Goal: Information Seeking & Learning: Learn about a topic

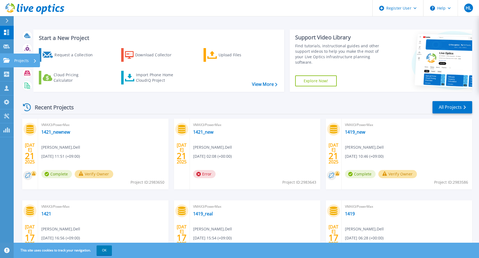
click at [16, 57] on p "Projects" at bounding box center [21, 61] width 14 height 14
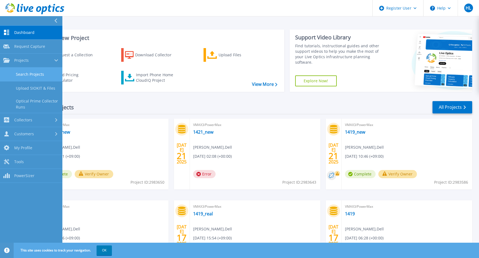
click at [45, 75] on link "Search Projects" at bounding box center [31, 75] width 62 height 14
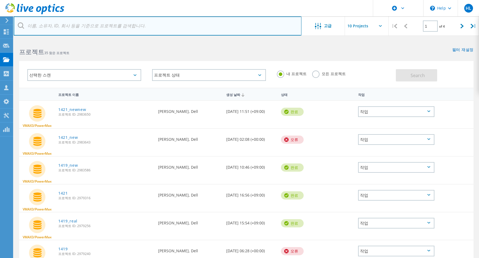
click at [132, 22] on input "text" at bounding box center [158, 25] width 288 height 19
paste input "1451395"
type input "1451395"
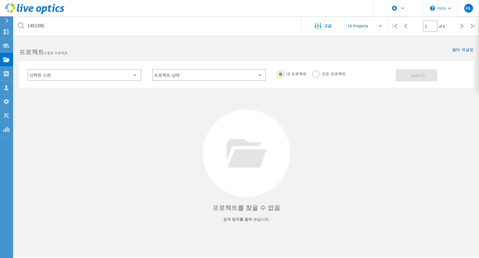
click at [315, 75] on label "모든 프로젝트" at bounding box center [329, 73] width 34 height 5
click at [0, 0] on input "모든 프로젝트" at bounding box center [0, 0] width 0 height 0
click at [423, 73] on span "Search" at bounding box center [417, 75] width 14 height 6
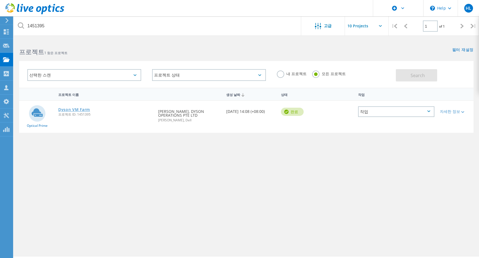
click at [79, 111] on link "Dyson VM Farm" at bounding box center [74, 110] width 32 height 4
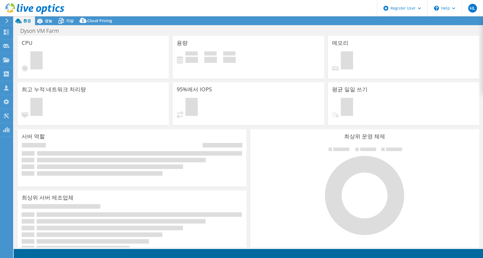
select select "[GEOGRAPHIC_DATA]"
select select "JPY"
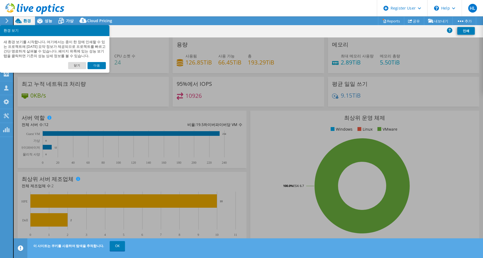
click at [85, 64] on link "닫기" at bounding box center [77, 65] width 18 height 7
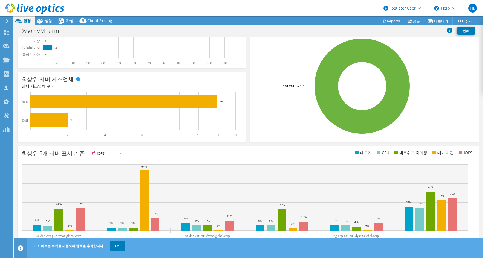
scroll to position [107, 0]
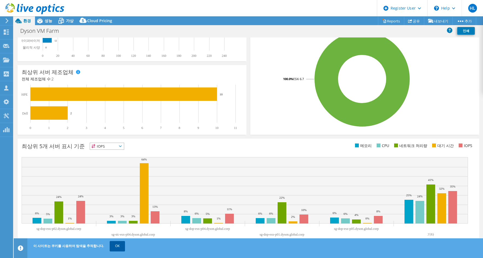
click at [113, 245] on link "OK" at bounding box center [117, 246] width 15 height 10
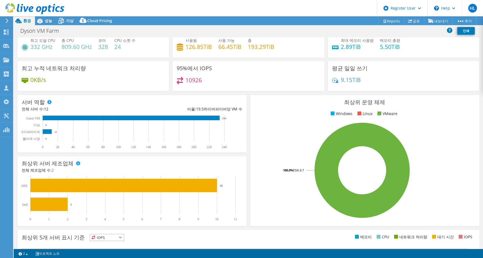
scroll to position [0, 0]
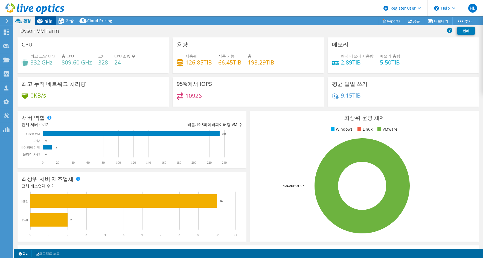
click at [48, 22] on span "성능" at bounding box center [49, 20] width 8 height 5
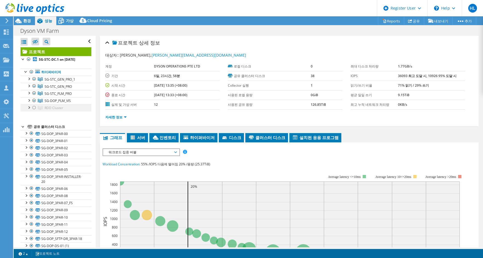
click at [29, 110] on div at bounding box center [28, 106] width 5 height 5
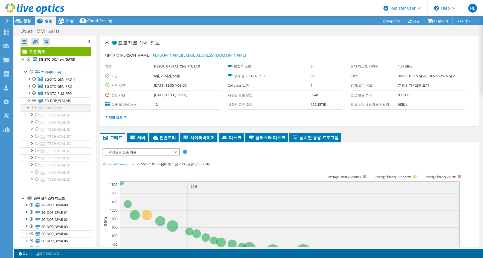
click at [29, 110] on div at bounding box center [28, 106] width 5 height 5
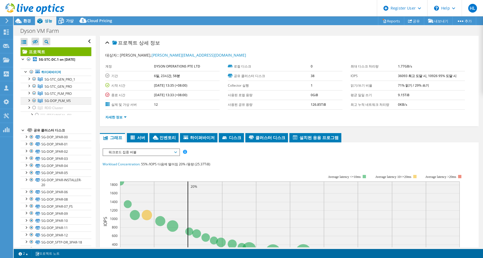
click at [29, 103] on div at bounding box center [28, 99] width 5 height 5
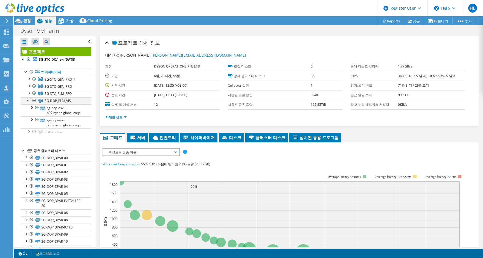
click at [29, 103] on div at bounding box center [28, 99] width 5 height 5
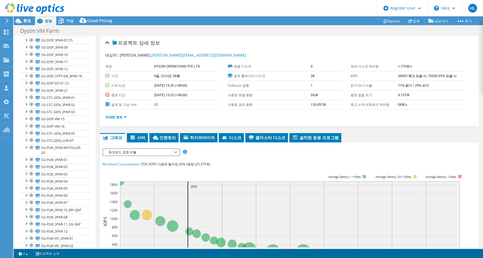
scroll to position [186, 0]
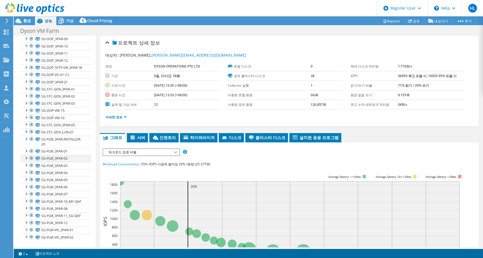
click at [27, 155] on div at bounding box center [25, 157] width 5 height 5
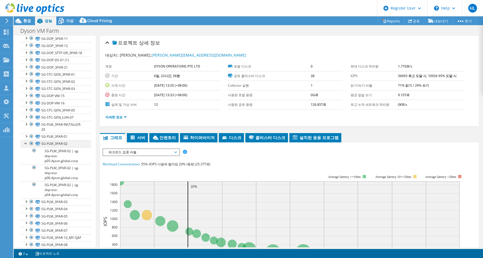
click at [27, 146] on div at bounding box center [25, 142] width 5 height 5
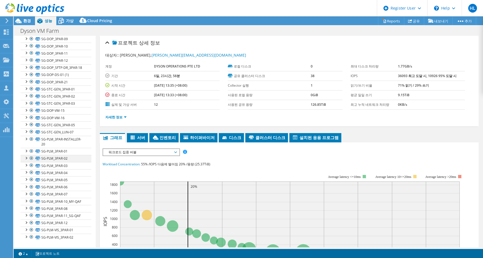
click at [27, 155] on div at bounding box center [25, 157] width 5 height 5
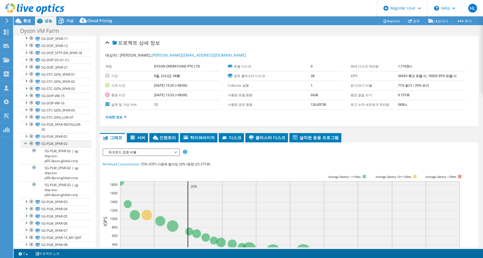
click at [27, 146] on div at bounding box center [25, 142] width 5 height 5
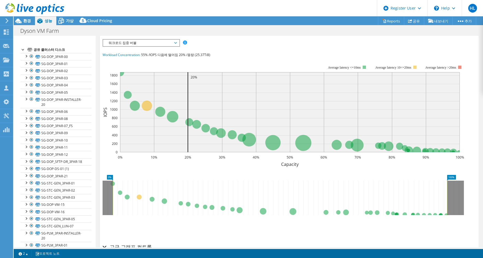
scroll to position [77, 0]
click at [26, 59] on div at bounding box center [25, 56] width 5 height 5
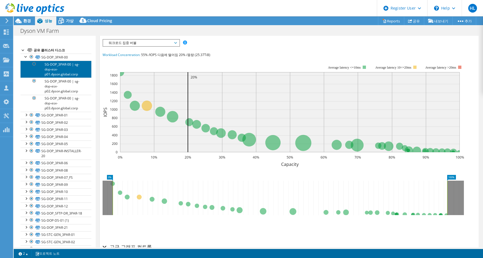
click at [49, 70] on link "SG-DOP_3PAR-00 | sg-dop-esx-p01.dyson.global.corp" at bounding box center [55, 69] width 71 height 17
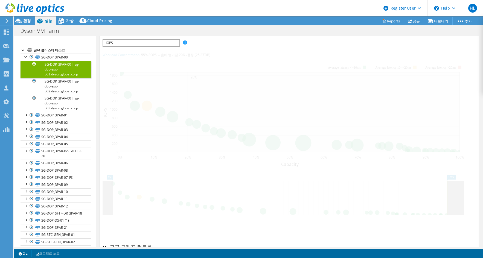
scroll to position [104, 0]
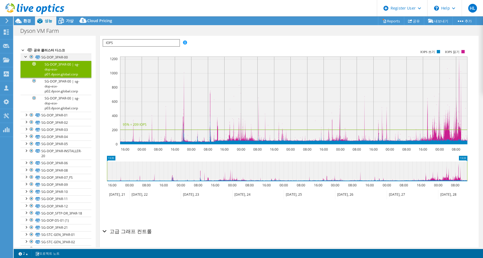
click at [25, 59] on div at bounding box center [25, 56] width 5 height 5
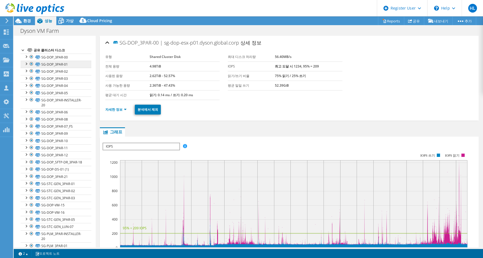
scroll to position [0, 0]
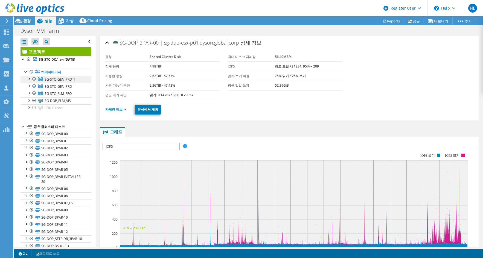
click at [62, 82] on span "SG-STC_GEN_PRO_1" at bounding box center [60, 79] width 31 height 5
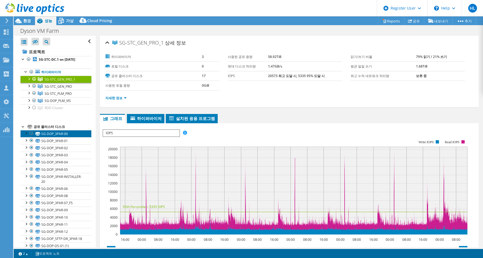
click at [67, 137] on link "SG-DOP_3PAR-00" at bounding box center [55, 133] width 71 height 7
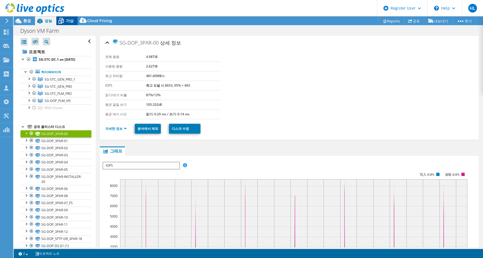
click at [66, 20] on span "가상" at bounding box center [70, 20] width 8 height 5
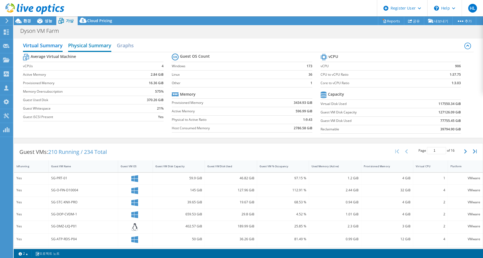
click at [89, 44] on h2 "Physical Summary" at bounding box center [89, 46] width 43 height 12
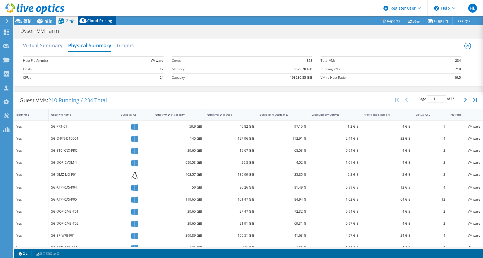
click at [97, 18] on span "Cloud Pricing" at bounding box center [99, 20] width 25 height 5
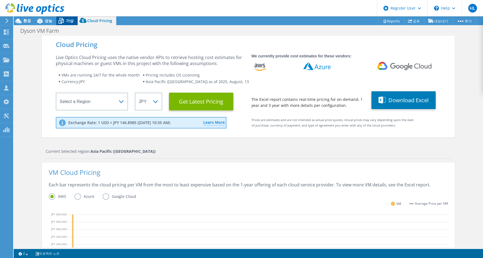
click at [70, 19] on span "가상" at bounding box center [70, 20] width 8 height 5
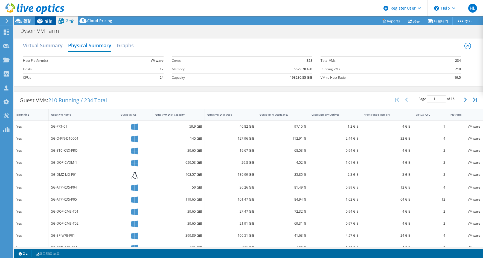
click at [49, 19] on span "성능" at bounding box center [49, 20] width 8 height 5
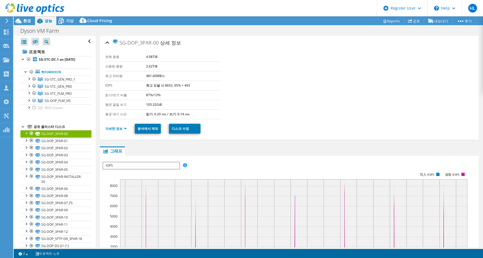
click at [64, 137] on link "SG-DOP_3PAR-00" at bounding box center [55, 133] width 71 height 7
click at [61, 143] on link "SG-DOP_3PAR-01" at bounding box center [55, 140] width 71 height 7
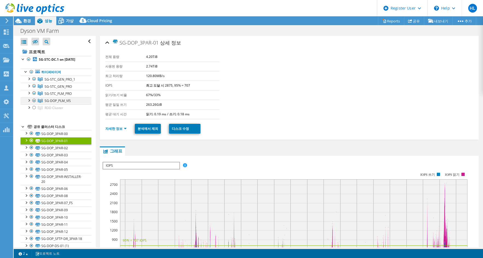
click at [30, 103] on div at bounding box center [28, 99] width 5 height 5
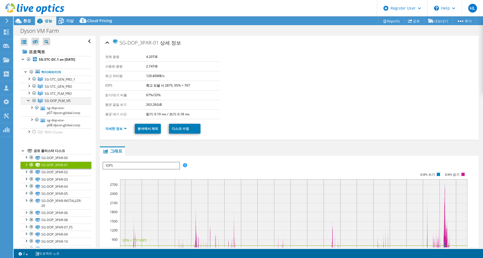
click at [30, 103] on div at bounding box center [28, 99] width 5 height 5
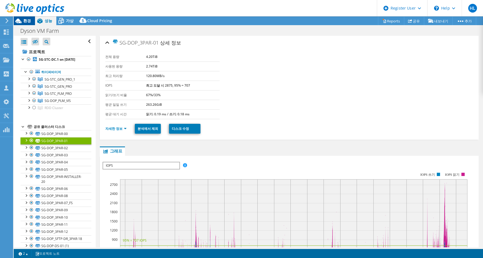
click at [23, 20] on icon at bounding box center [19, 21] width 10 height 10
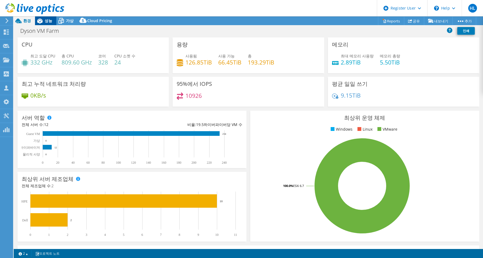
click at [43, 20] on icon at bounding box center [40, 21] width 10 height 10
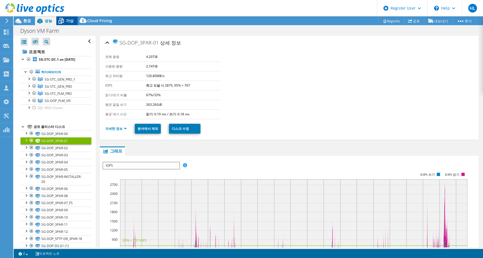
click at [58, 19] on icon at bounding box center [61, 21] width 10 height 10
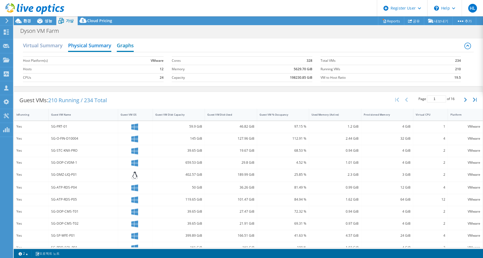
click at [121, 44] on h2 "Graphs" at bounding box center [125, 46] width 17 height 12
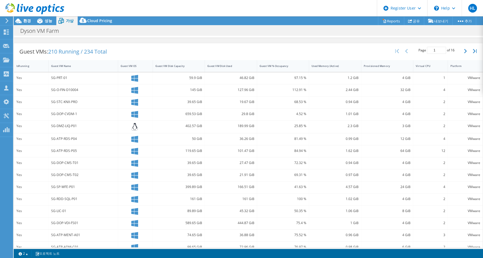
scroll to position [152, 0]
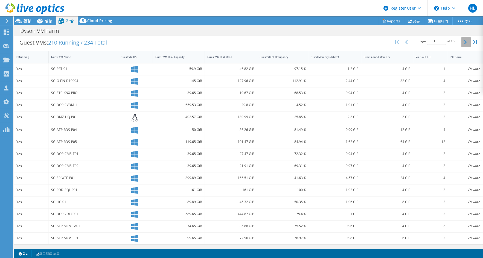
click at [464, 42] on icon "button" at bounding box center [465, 42] width 3 height 4
click at [464, 43] on icon "button" at bounding box center [465, 42] width 3 height 4
type input "3"
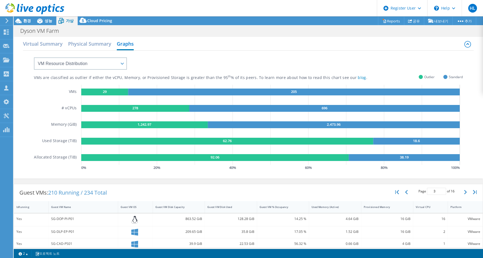
scroll to position [0, 0]
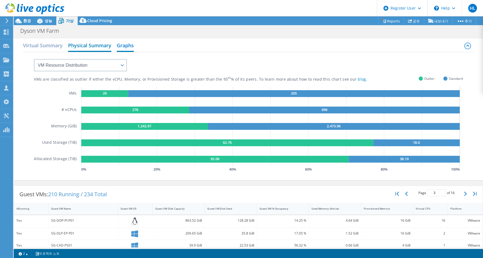
click at [82, 44] on h2 "Physical Summary" at bounding box center [89, 46] width 43 height 12
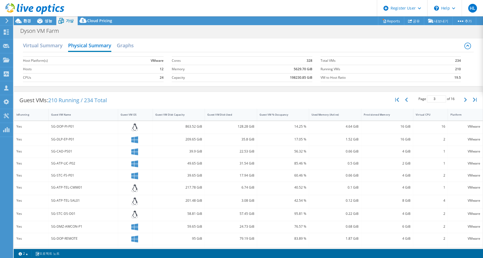
click at [47, 45] on h2 "Virtual Summary" at bounding box center [43, 46] width 40 height 12
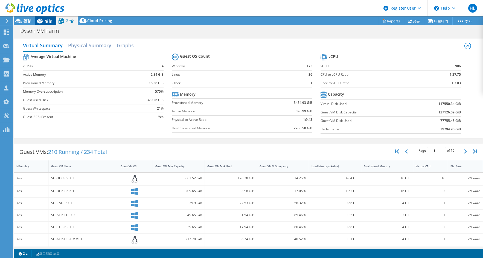
click at [40, 20] on icon at bounding box center [39, 21] width 5 height 5
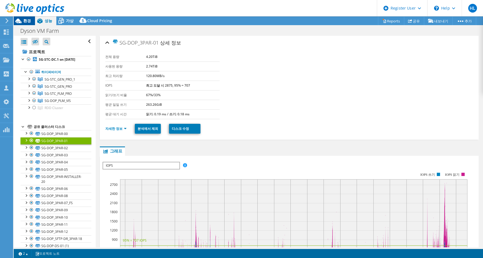
click at [23, 19] on icon at bounding box center [19, 21] width 10 height 10
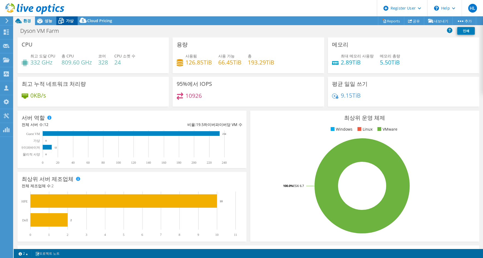
click at [63, 22] on icon at bounding box center [61, 21] width 10 height 10
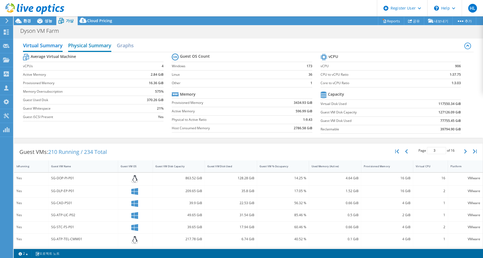
click at [93, 45] on h2 "Physical Summary" at bounding box center [89, 46] width 43 height 12
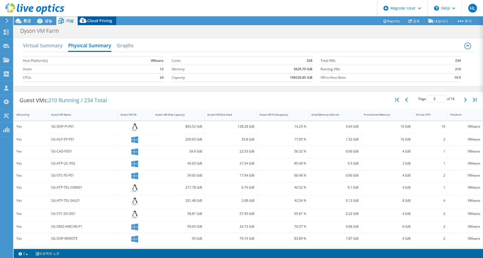
click at [104, 21] on span "Cloud Pricing" at bounding box center [99, 20] width 25 height 5
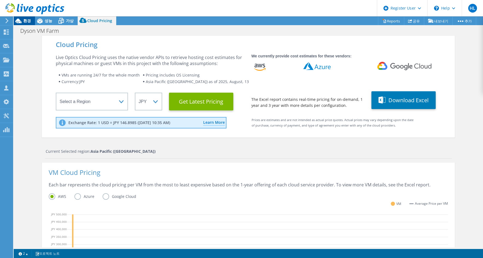
click at [28, 19] on span "환경" at bounding box center [27, 20] width 8 height 5
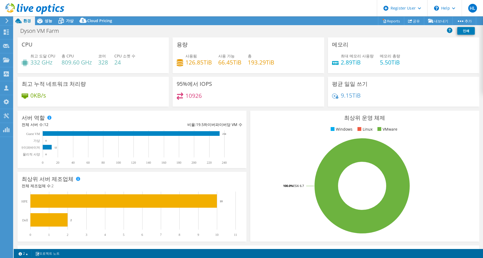
click at [101, 16] on header "HL Dell 사용자 Hyunseok Lee [EMAIL_ADDRESS][DOMAIN_NAME] Dell My Profile Log Out \…" at bounding box center [241, 8] width 483 height 16
click at [101, 23] on span "Cloud Pricing" at bounding box center [99, 20] width 25 height 5
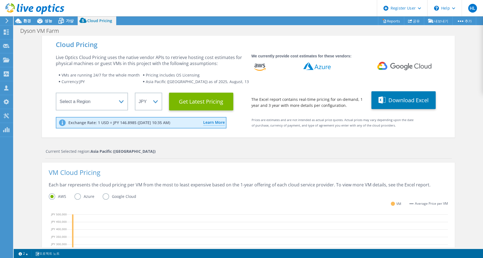
click at [29, 18] on div at bounding box center [32, 9] width 64 height 18
click at [27, 20] on span "환경" at bounding box center [27, 20] width 8 height 5
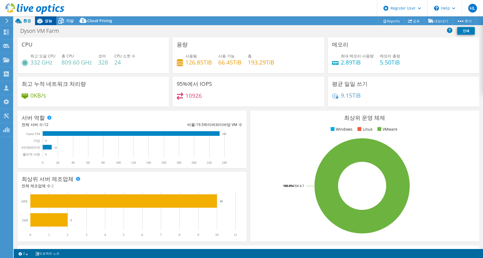
click at [41, 20] on icon at bounding box center [39, 21] width 5 height 5
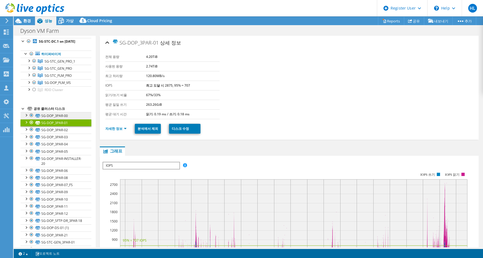
scroll to position [27, 0]
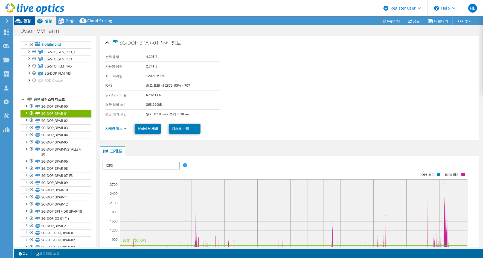
click at [30, 19] on span "환경" at bounding box center [27, 20] width 8 height 5
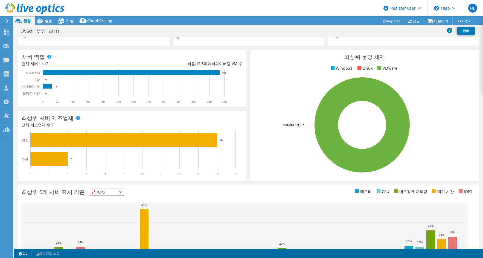
scroll to position [0, 0]
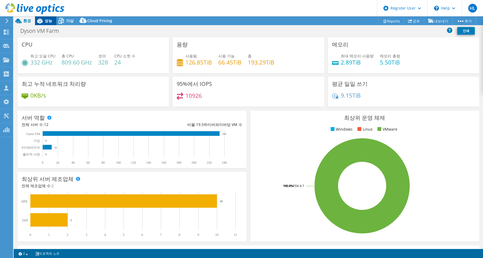
click at [40, 19] on icon at bounding box center [39, 21] width 5 height 5
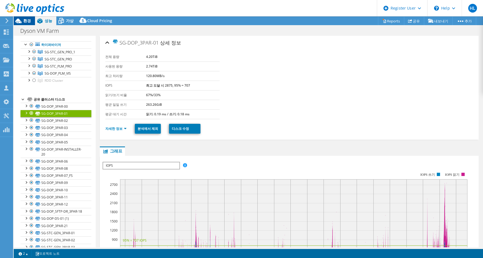
click at [28, 19] on span "환경" at bounding box center [27, 20] width 8 height 5
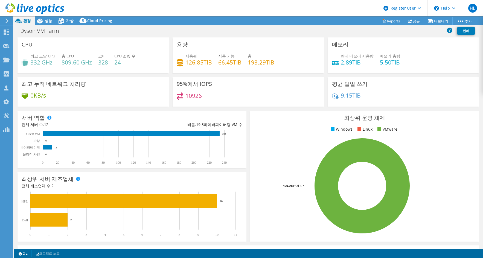
scroll to position [107, 0]
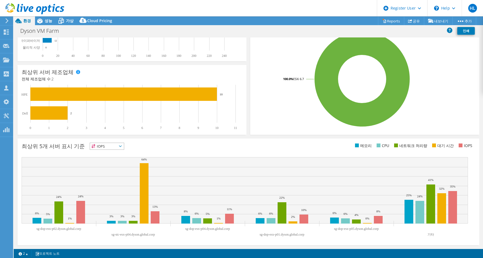
click at [72, 137] on div "이 그래프는 컬렉터 실행이 완료되면 표시됩니다. 최상위 5개 서버 표시 기준 IOPS" at bounding box center [248, 192] width 465 height 110
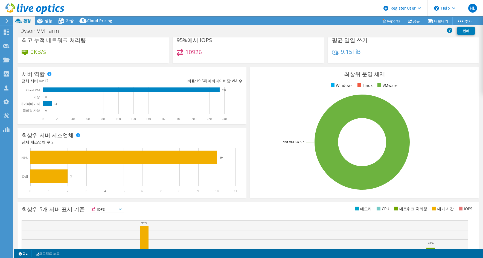
scroll to position [0, 0]
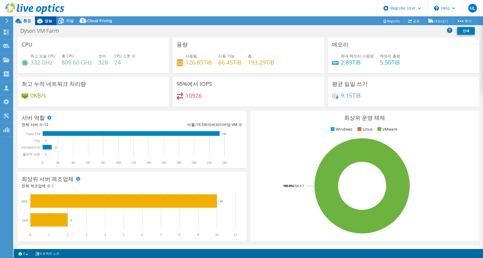
click at [50, 22] on span "성능" at bounding box center [49, 20] width 8 height 5
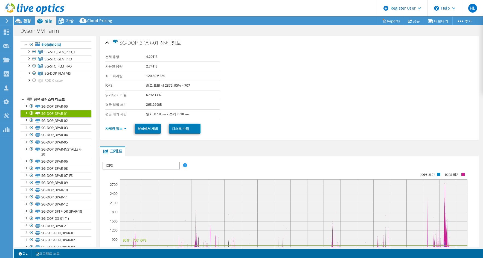
click at [120, 125] on ul "자세한 정보 분석에서 제외 디스크 수정" at bounding box center [289, 127] width 368 height 11
click at [119, 128] on link "자세한 정보" at bounding box center [115, 128] width 21 height 5
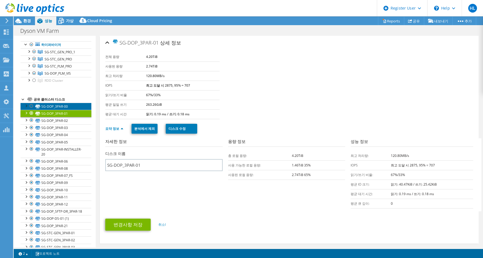
click at [64, 110] on link "SG-DOP_3PAR-00" at bounding box center [55, 106] width 71 height 7
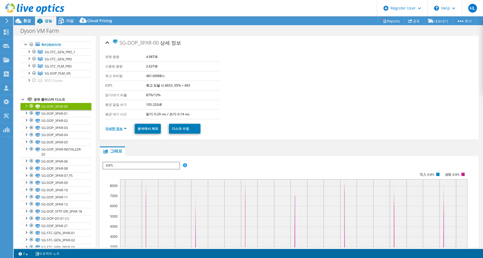
click at [121, 128] on link "자세한 정보" at bounding box center [115, 128] width 21 height 5
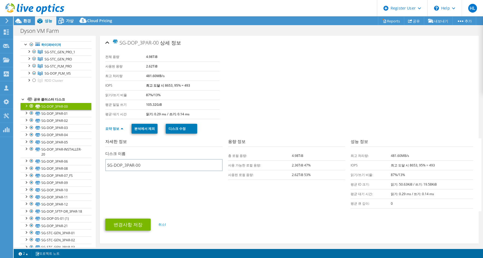
click at [55, 103] on div "공유 클러스터 디스크" at bounding box center [63, 99] width 58 height 7
click at [22, 102] on div at bounding box center [22, 98] width 5 height 5
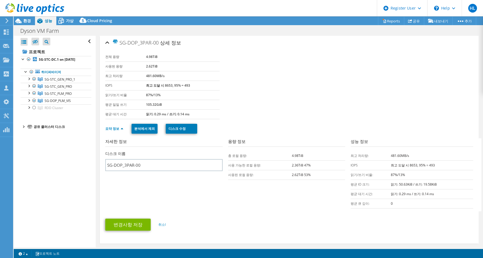
click at [23, 129] on div at bounding box center [22, 126] width 5 height 5
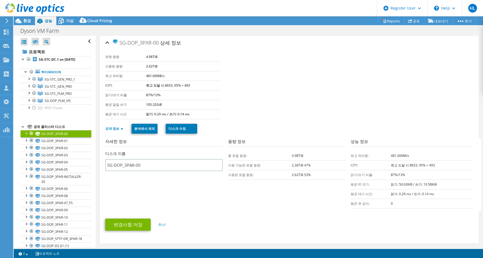
click at [39, 130] on div "공유 클러스터 디스크" at bounding box center [63, 127] width 58 height 7
click at [48, 58] on b "SG-STC-DC.1 on [DATE]" at bounding box center [57, 59] width 36 height 5
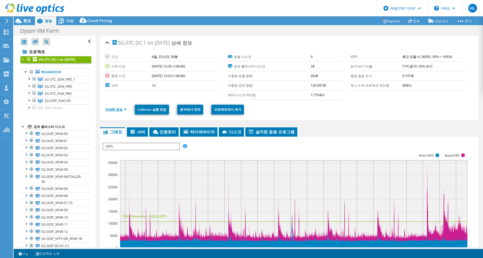
click at [122, 108] on link "자세한 정보" at bounding box center [115, 109] width 21 height 5
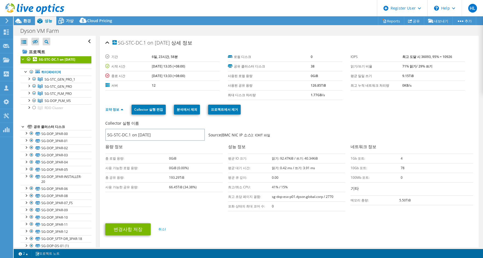
click at [103, 98] on div "SG-STC-DC.1 on [DATE] 상세 정보 기간 6일, 23시간, 58분 시작 시간 [DATE] 13:35 (+08:00) 종료 시간 …" at bounding box center [289, 142] width 379 height 212
drag, startPoint x: 276, startPoint y: 158, endPoint x: 288, endPoint y: 159, distance: 12.0
click at [288, 159] on b "읽기: 92.47KiB / 쓰기: 40.34KiB" at bounding box center [295, 158] width 46 height 5
copy b "92.47KiB"
click at [100, 153] on div "SG-STC-DC.1 on [DATE] 상세 정보 기간 6일, 23시간, 58분 시작 시간 [DATE] 13:35 (+08:00) 종료 시간 …" at bounding box center [289, 142] width 379 height 212
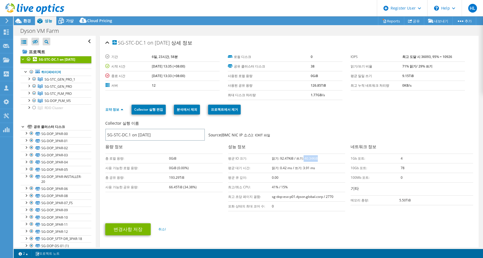
drag, startPoint x: 299, startPoint y: 159, endPoint x: 321, endPoint y: 159, distance: 22.1
click at [321, 159] on td "읽기: 92.47KiB / 쓰기: 40.34KiB" at bounding box center [308, 159] width 73 height 10
copy b "40.34KiB"
click at [100, 155] on div "SG-STC-DC.1 on [DATE] 상세 정보 기간 6일, 23시간, 58분 시작 시간 [DATE] 13:35 (+08:00) 종료 시간 …" at bounding box center [289, 142] width 379 height 212
click at [104, 173] on div "SG-STC-DC.1 on [DATE] 상세 정보 기간 6일, 23시간, 58분 시작 시간 [DATE] 13:35 (+08:00) 종료 시간 …" at bounding box center [289, 142] width 379 height 212
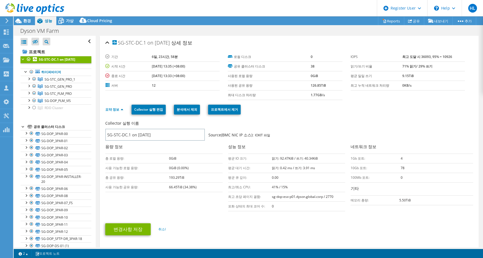
click at [108, 163] on td "사용 가능한 로컬 용량:" at bounding box center [137, 168] width 64 height 10
drag, startPoint x: 127, startPoint y: 144, endPoint x: 132, endPoint y: 142, distance: 5.1
click at [127, 144] on h3 "용량 정보" at bounding box center [163, 146] width 117 height 7
drag, startPoint x: 415, startPoint y: 58, endPoint x: 432, endPoint y: 57, distance: 17.5
click at [426, 57] on b "최고 도달 시 36093, 95% = 10926" at bounding box center [427, 56] width 50 height 5
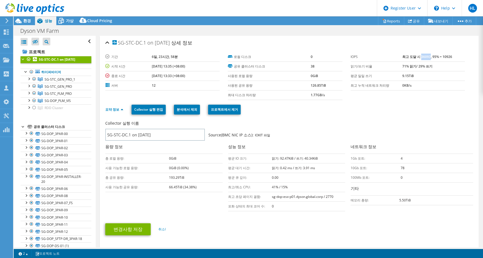
copy b "36093"
click at [132, 197] on div "Collector 실행 이름 SG-STC-DC.1 on [DATE] Source(BMC NIC IP 소스): IOKIT 파일 용량 정보 총 로…" at bounding box center [290, 166] width 370 height 95
click at [122, 96] on section "기간 6일, 23시간, 58분 시작 시간 [DATE] 13:35 (+08:00) 종료 시간 [DATE] 13:33 (+08:00) 서버 12 …" at bounding box center [227, 76] width 245 height 48
click at [22, 58] on div at bounding box center [22, 58] width 5 height 5
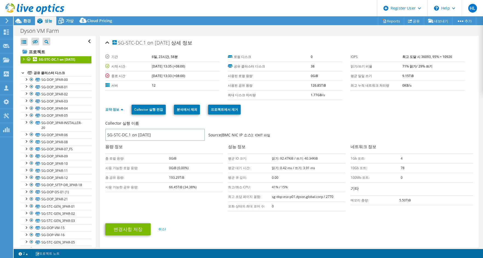
click at [22, 58] on div at bounding box center [22, 58] width 5 height 5
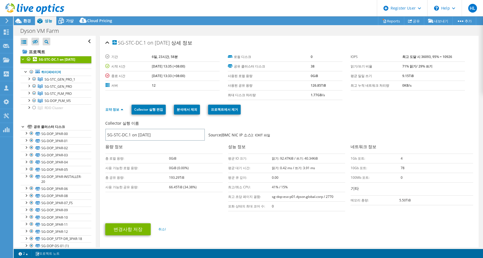
click at [126, 81] on td "서버" at bounding box center [128, 86] width 46 height 10
drag, startPoint x: 275, startPoint y: 159, endPoint x: 282, endPoint y: 159, distance: 7.1
click at [282, 159] on b "읽기: 92.47KiB / 쓰기: 40.34KiB" at bounding box center [295, 158] width 46 height 5
click at [283, 159] on b "읽기: 92.47KiB / 쓰기: 40.34KiB" at bounding box center [295, 158] width 46 height 5
drag, startPoint x: 288, startPoint y: 159, endPoint x: 276, endPoint y: 160, distance: 12.9
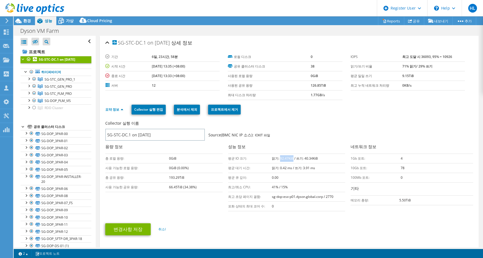
click at [276, 160] on b "읽기: 92.47KiB / 쓰기: 40.34KiB" at bounding box center [295, 158] width 46 height 5
copy b "92.47KiB"
drag, startPoint x: 117, startPoint y: 174, endPoint x: 138, endPoint y: 173, distance: 21.4
click at [117, 174] on td "총 공유 용량:" at bounding box center [137, 178] width 64 height 10
drag, startPoint x: 314, startPoint y: 158, endPoint x: 300, endPoint y: 159, distance: 14.5
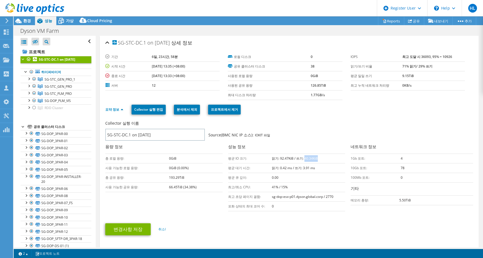
click at [300, 159] on td "읽기: 92.47KiB / 쓰기: 40.34KiB" at bounding box center [308, 159] width 73 height 10
copy b "40.34KiB"
click at [116, 168] on td "사용 가능한 로컬 용량:" at bounding box center [137, 168] width 64 height 10
click at [136, 157] on td "총 로컬 용량:" at bounding box center [137, 159] width 64 height 10
click at [56, 83] on link "SG-STC_GEN_PRO_1" at bounding box center [55, 79] width 71 height 7
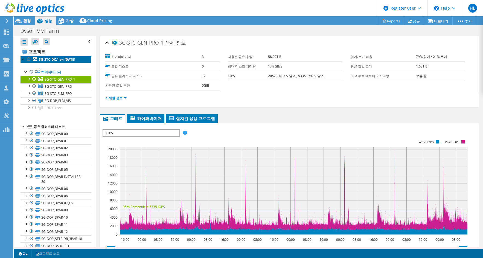
click at [53, 61] on b "SG-STC-DC.1 on [DATE]" at bounding box center [57, 59] width 36 height 5
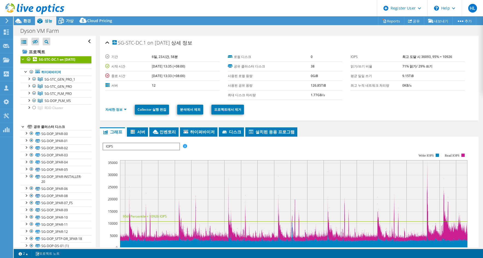
click at [108, 97] on section "기간 6일, 23시간, 58분 시작 시간 [DATE] 13:35 (+08:00) 종료 시간 [DATE] 13:33 (+08:00) 서버 12 …" at bounding box center [227, 76] width 245 height 48
click at [104, 100] on div "SG-STC-DC.1 on [DATE] 상세 정보 기간 6일, 23시간, 58분 시작 시간 [DATE] 13:35 (+08:00) 종료 시간 …" at bounding box center [289, 78] width 379 height 85
click at [113, 110] on link "자세한 정보" at bounding box center [115, 109] width 21 height 5
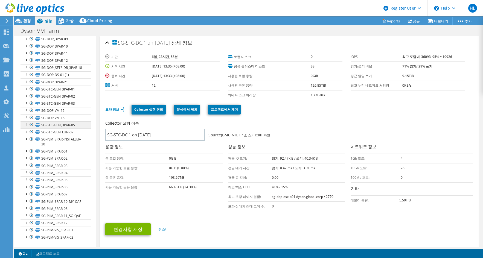
scroll to position [186, 0]
click at [70, 148] on link "SG-PLM_3PAR-01" at bounding box center [55, 151] width 71 height 7
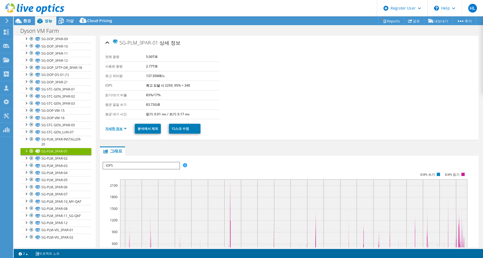
click at [113, 130] on link "자세한 정보" at bounding box center [115, 128] width 21 height 5
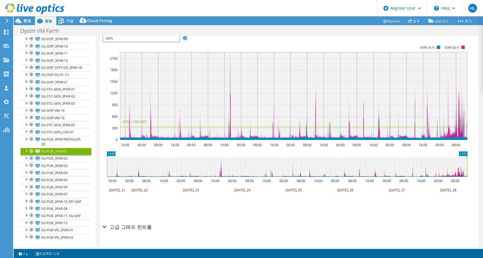
scroll to position [243, 0]
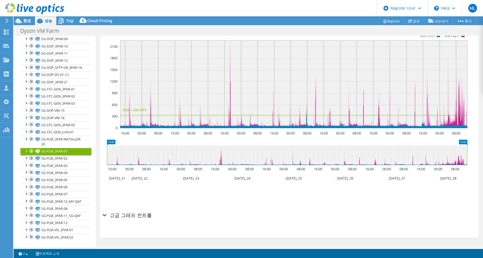
click at [130, 216] on h2 "고급 그래프 컨트롤" at bounding box center [126, 215] width 49 height 11
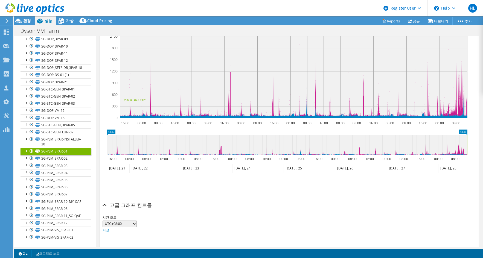
scroll to position [262, 0]
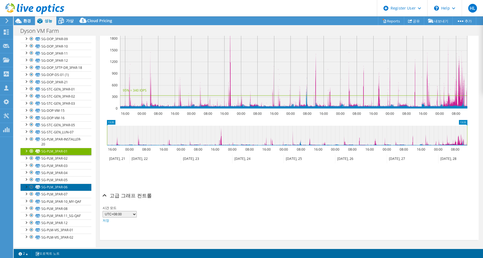
click at [59, 184] on link "SG-PLM_3PAR-06" at bounding box center [55, 187] width 71 height 7
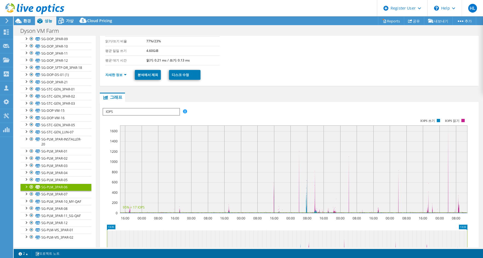
scroll to position [0, 0]
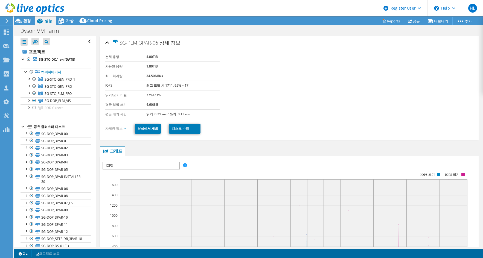
select select "[GEOGRAPHIC_DATA]"
select select "JPY"
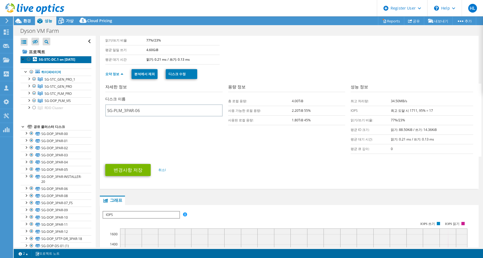
click at [54, 59] on b "SG-STC-DC.1 on [DATE]" at bounding box center [57, 59] width 36 height 5
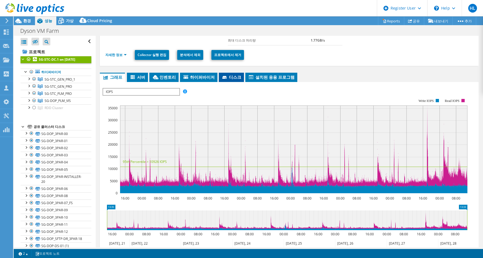
click at [223, 76] on span "디스크" at bounding box center [231, 76] width 20 height 5
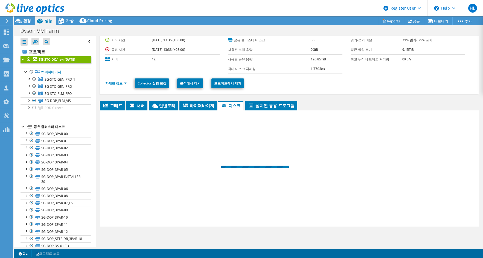
scroll to position [26, 0]
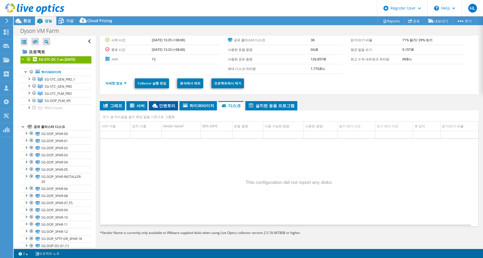
click at [166, 106] on span "인벤토리" at bounding box center [163, 105] width 24 height 5
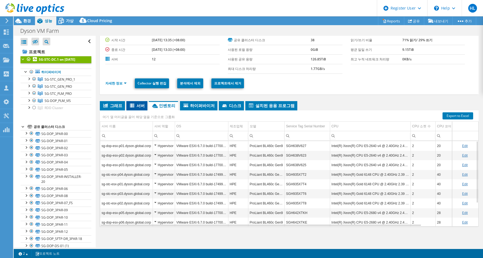
click at [130, 107] on icon at bounding box center [132, 106] width 5 height 5
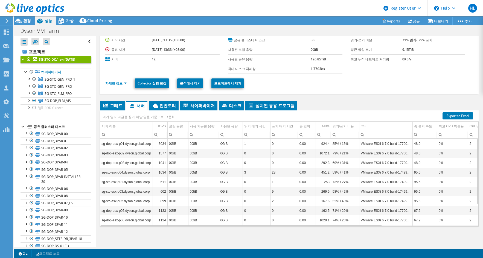
scroll to position [30, 0]
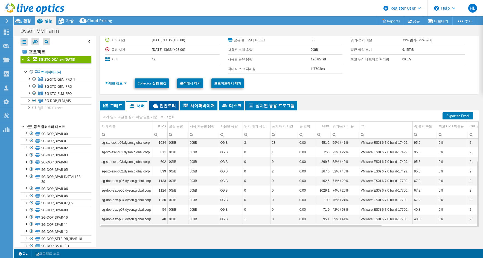
click at [158, 106] on span "인벤토리" at bounding box center [164, 105] width 24 height 5
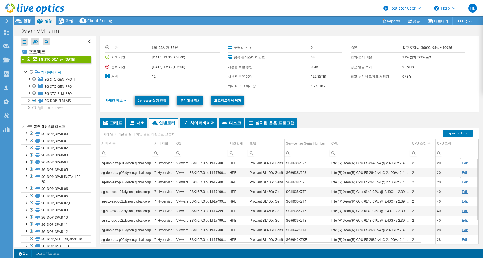
scroll to position [0, 0]
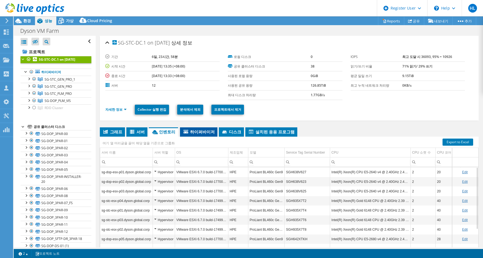
click at [194, 131] on span "하이퍼바이저" at bounding box center [199, 131] width 32 height 5
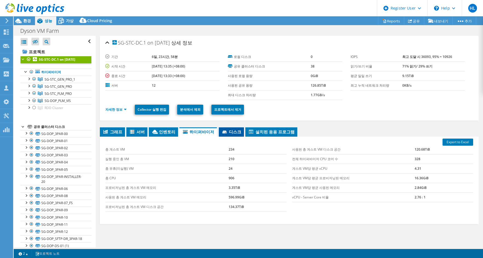
click at [222, 132] on icon at bounding box center [224, 132] width 4 height 3
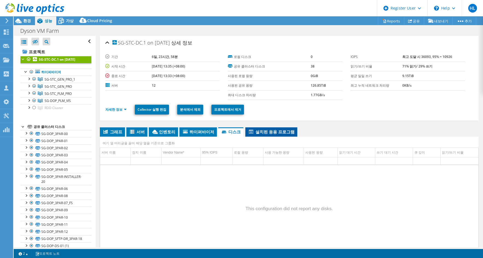
click at [249, 131] on icon at bounding box center [251, 132] width 4 height 4
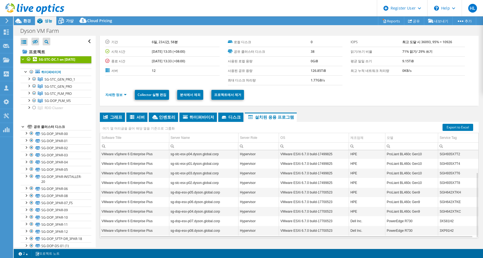
scroll to position [26, 0]
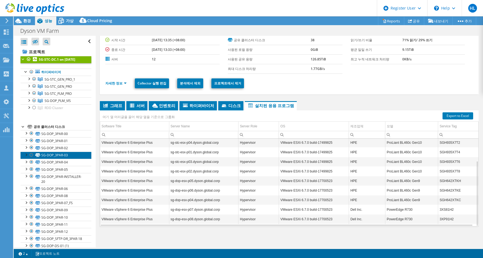
click at [72, 159] on link "SG-DOP_3PAR-03" at bounding box center [55, 155] width 71 height 7
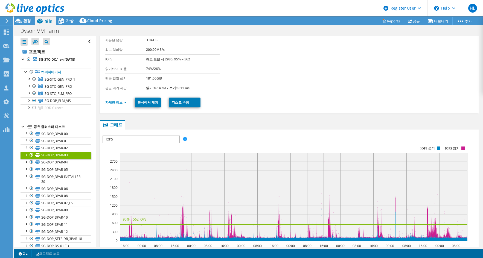
click at [116, 103] on link "자세한 정보" at bounding box center [115, 102] width 21 height 5
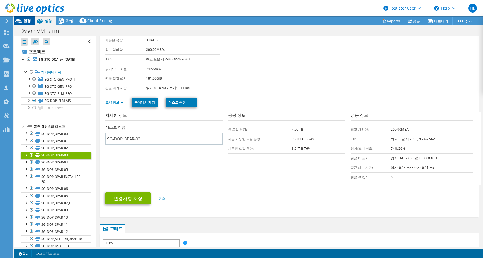
click at [27, 22] on span "환경" at bounding box center [27, 20] width 8 height 5
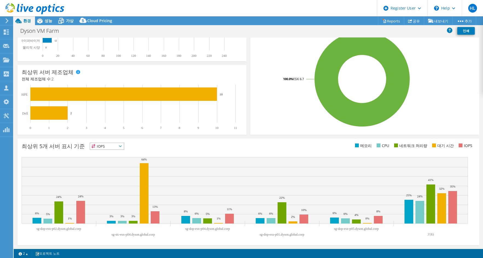
scroll to position [0, 0]
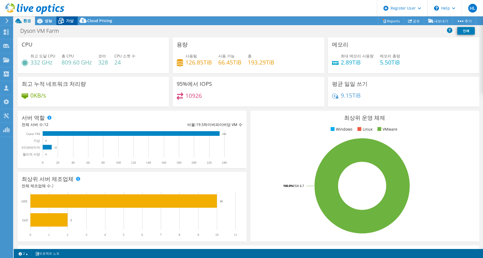
click at [62, 19] on icon at bounding box center [61, 21] width 10 height 10
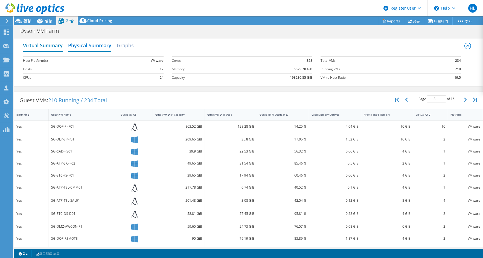
click at [45, 45] on h2 "Virtual Summary" at bounding box center [43, 46] width 40 height 12
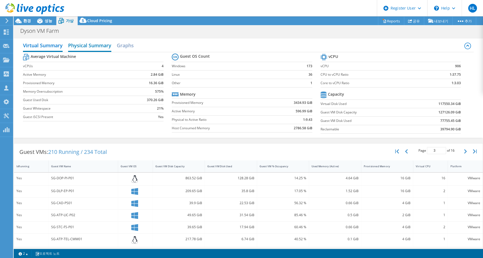
click at [85, 46] on h2 "Physical Summary" at bounding box center [89, 46] width 43 height 12
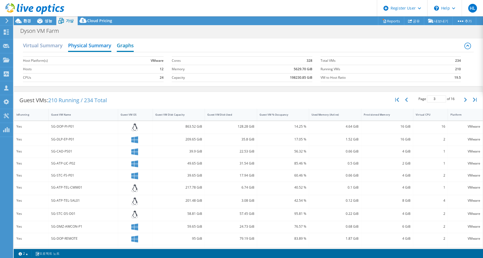
click at [124, 42] on h2 "Graphs" at bounding box center [125, 46] width 17 height 12
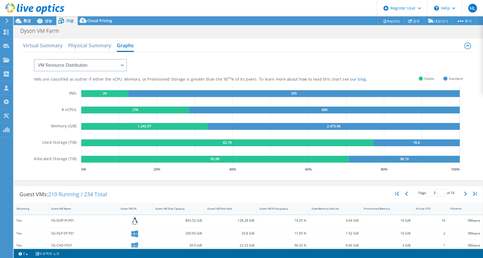
click at [143, 69] on div "VMs are classified as outlier if either the vCPU, Memory, or Provisioned Storag…" at bounding box center [248, 112] width 428 height 121
click at [30, 22] on span "환경" at bounding box center [27, 20] width 8 height 5
